Goal: Find specific page/section: Find specific page/section

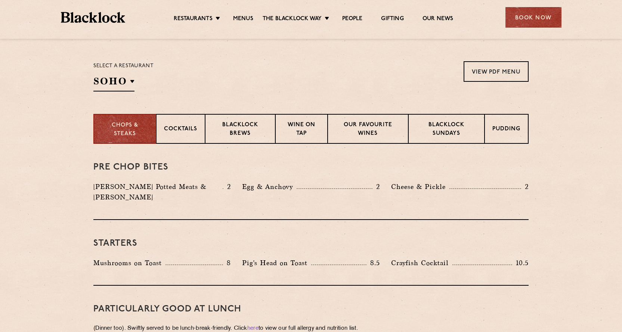
scroll to position [224, 0]
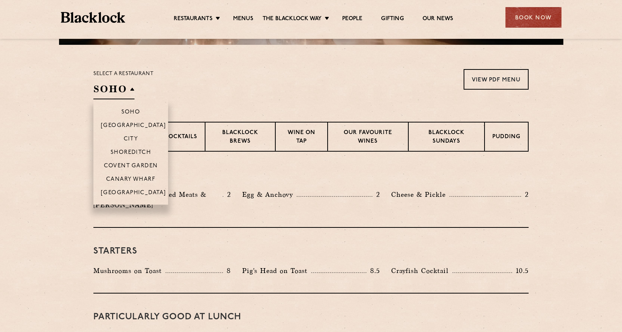
click at [108, 94] on h2 "SOHO" at bounding box center [113, 91] width 41 height 17
click at [148, 154] on p "Shoreditch" at bounding box center [130, 152] width 41 height 7
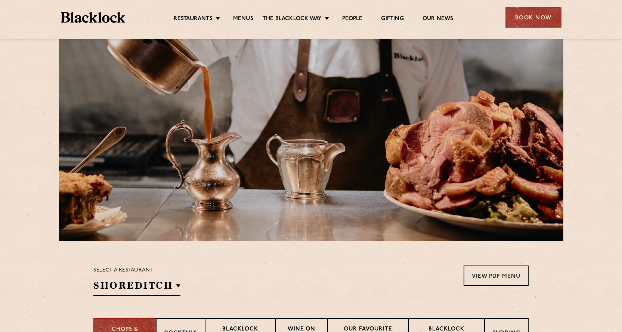
scroll to position [0, 0]
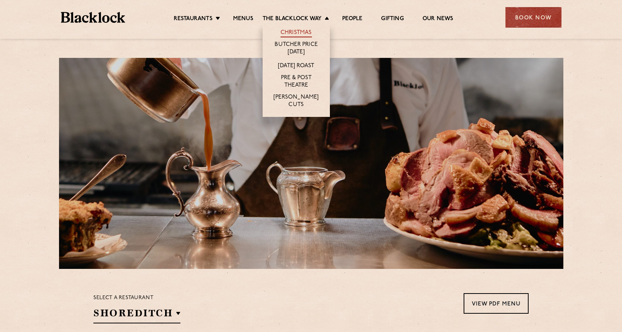
click at [303, 34] on link "Christmas" at bounding box center [295, 33] width 31 height 8
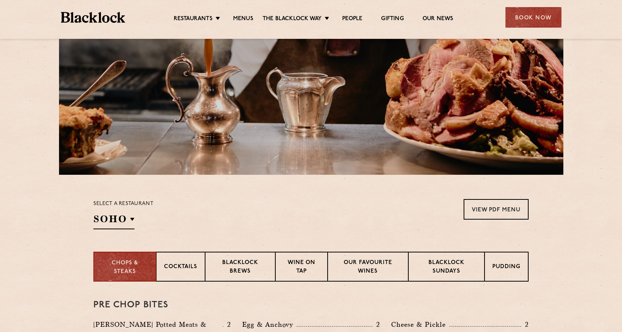
scroll to position [224, 0]
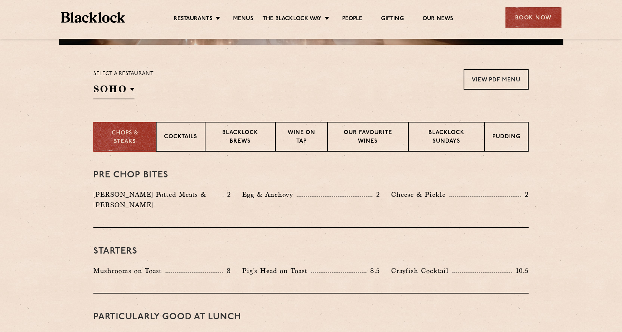
click at [114, 100] on section "Select a restaurant [GEOGRAPHIC_DATA] [GEOGRAPHIC_DATA] [GEOGRAPHIC_DATA] [GEOG…" at bounding box center [311, 83] width 622 height 77
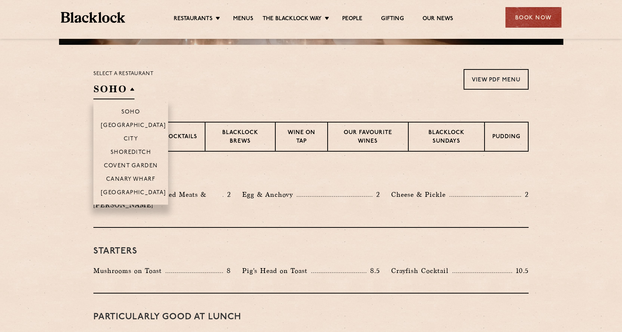
click at [112, 90] on h2 "SOHO" at bounding box center [113, 91] width 41 height 17
click at [134, 148] on li "Shoreditch" at bounding box center [130, 151] width 75 height 13
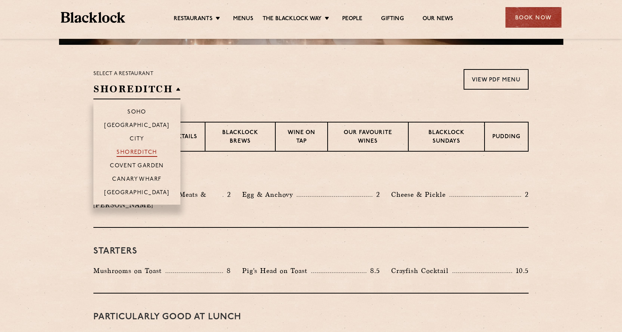
click at [138, 153] on p "Shoreditch" at bounding box center [136, 152] width 41 height 7
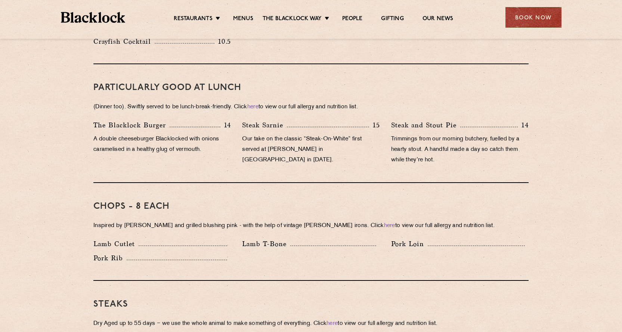
scroll to position [485, 0]
